Goal: Navigation & Orientation: Find specific page/section

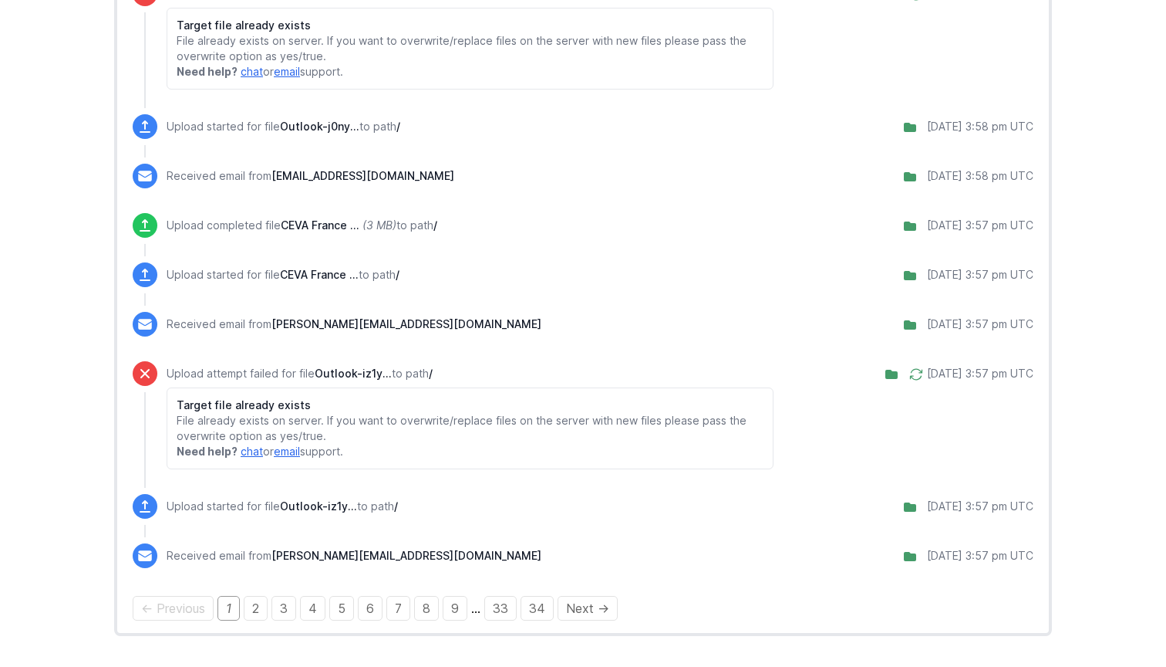
scroll to position [1916, 0]
click at [248, 613] on link "2" at bounding box center [256, 608] width 24 height 25
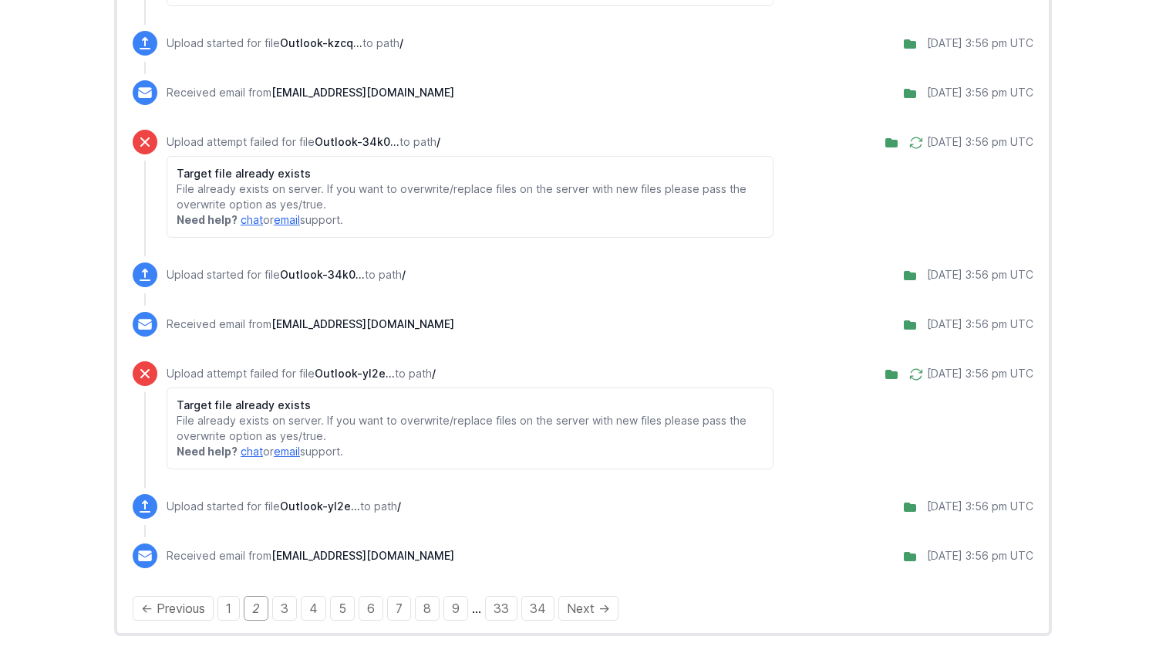
scroll to position [2004, 0]
click at [289, 604] on link "3" at bounding box center [284, 608] width 25 height 25
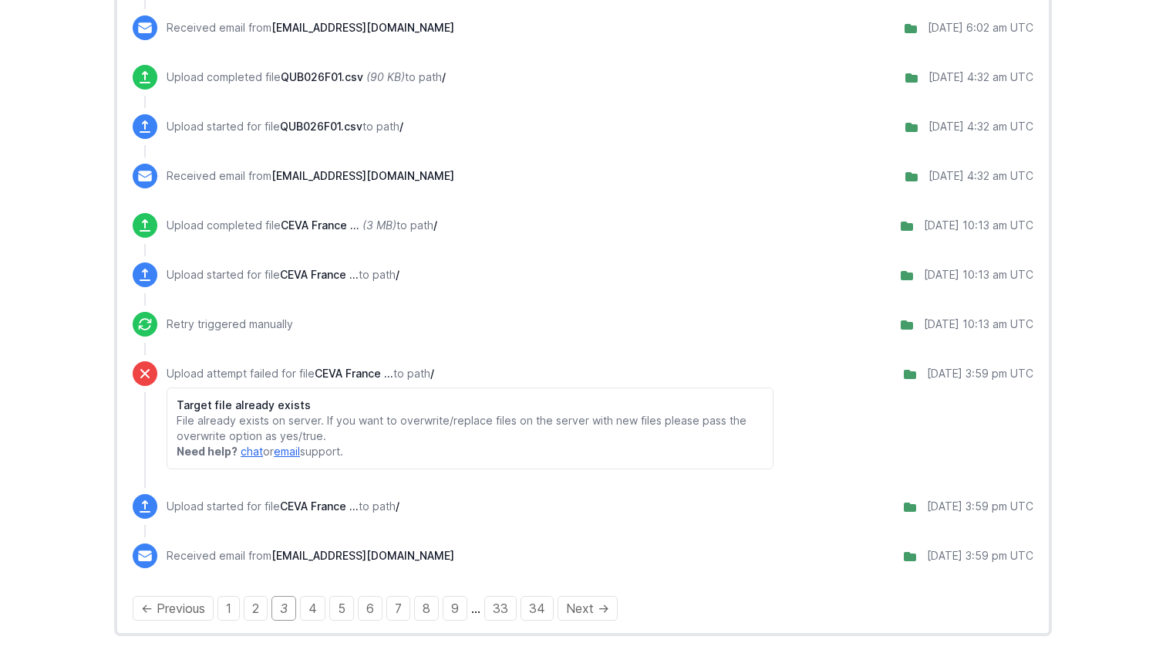
scroll to position [1486, 0]
click at [309, 607] on link "4" at bounding box center [312, 608] width 25 height 25
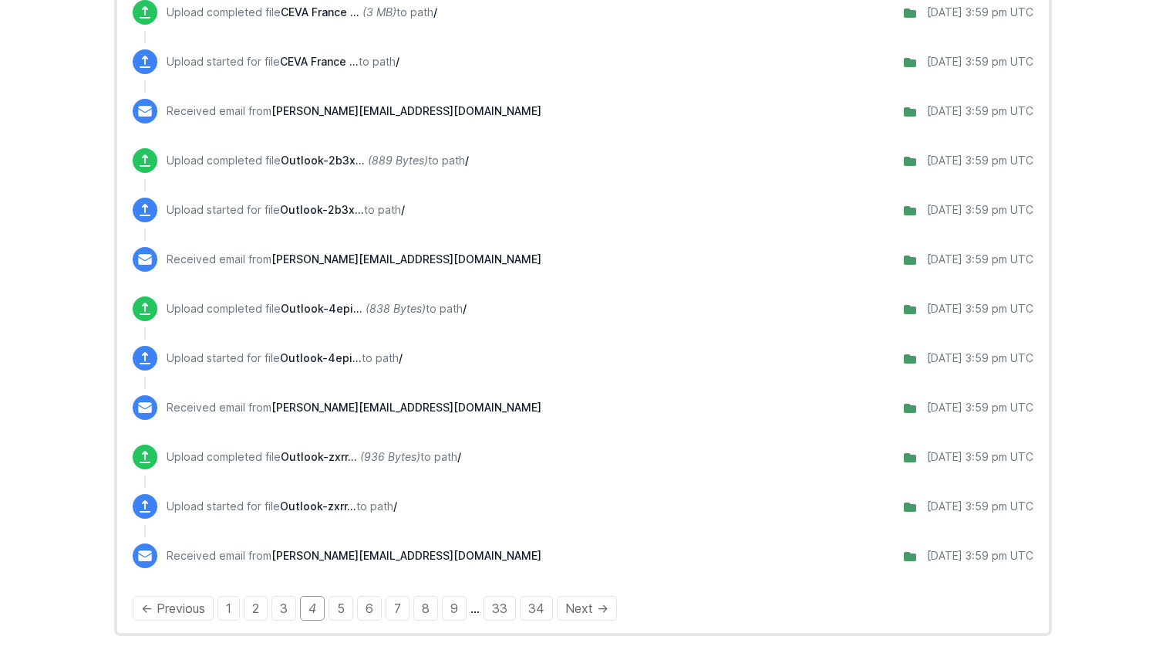
scroll to position [1671, 0]
click at [344, 608] on link "5" at bounding box center [341, 608] width 25 height 25
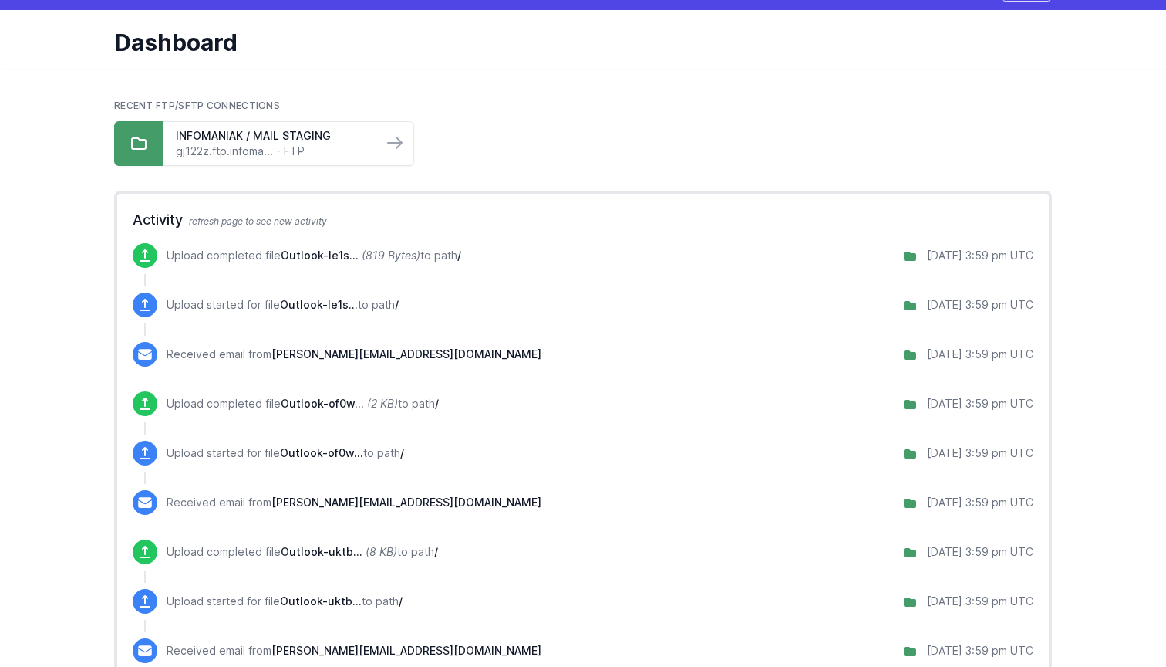
scroll to position [35, 0]
